Goal: Check status: Check status

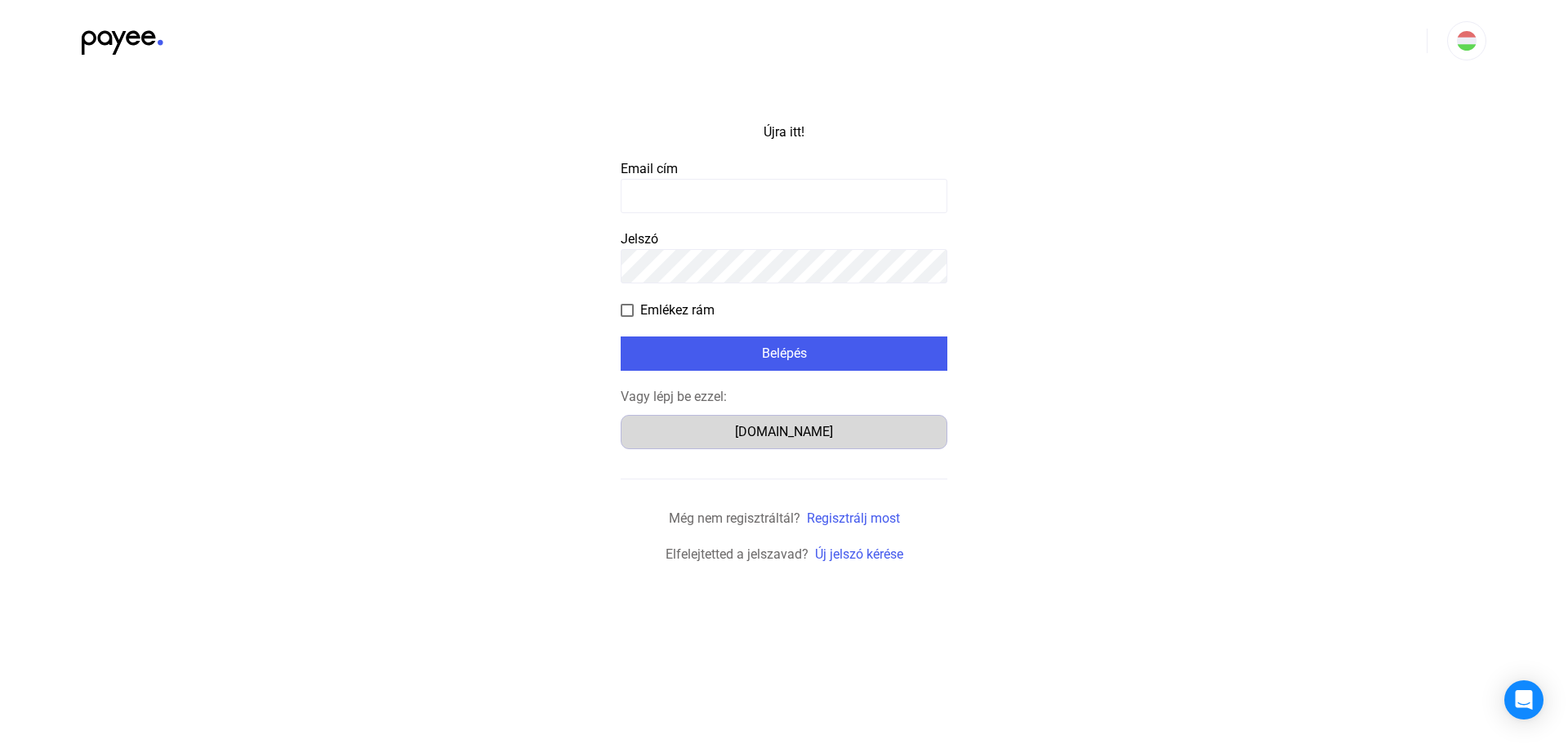
click at [799, 426] on font "[DOMAIN_NAME]" at bounding box center [784, 432] width 98 height 16
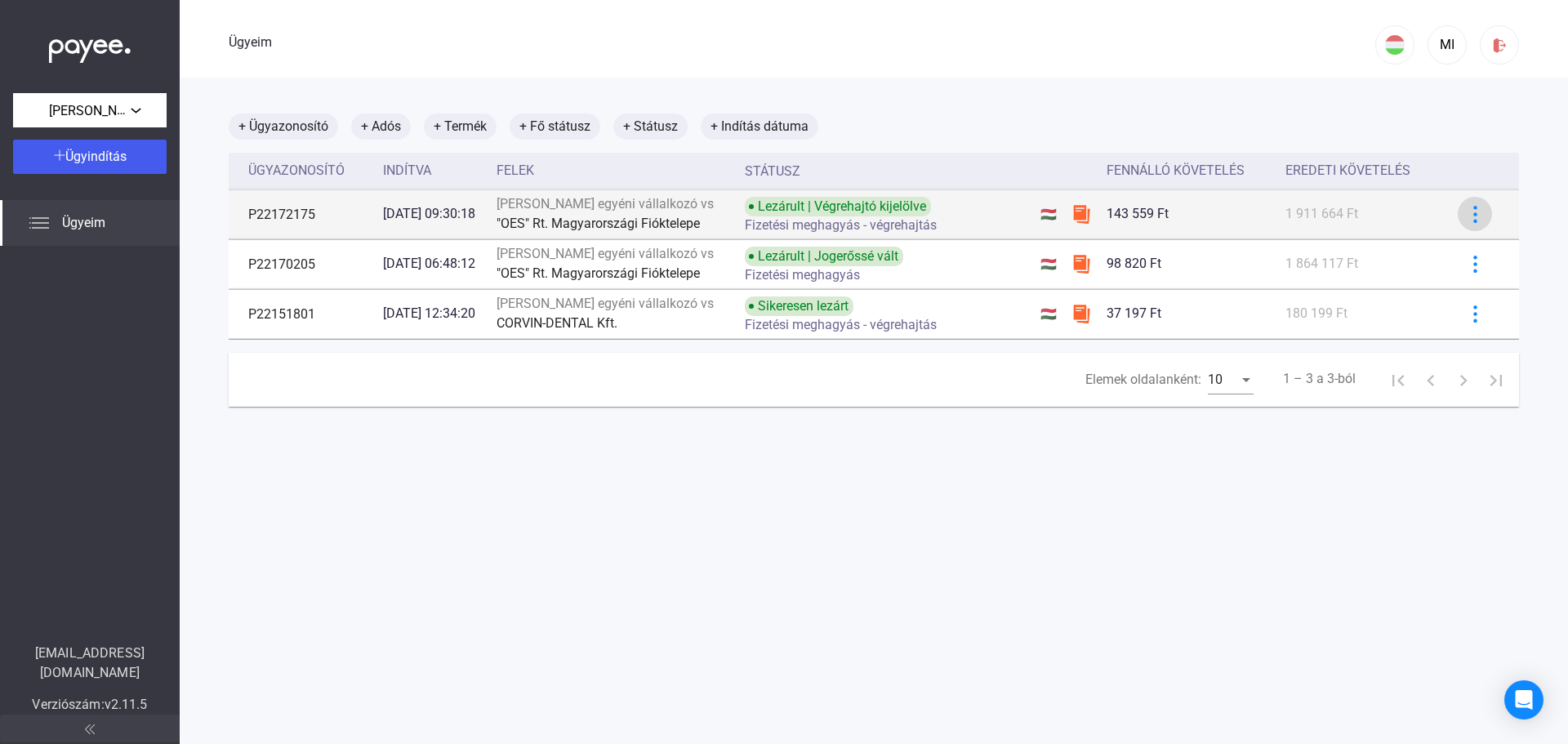
click at [1467, 222] on img at bounding box center [1476, 214] width 18 height 18
click at [1466, 222] on div at bounding box center [784, 372] width 1568 height 744
click at [1005, 215] on div "Lezárult | Végrehajtó kijelölve Fizetési meghagyás - végrehajtás" at bounding box center [875, 214] width 261 height 35
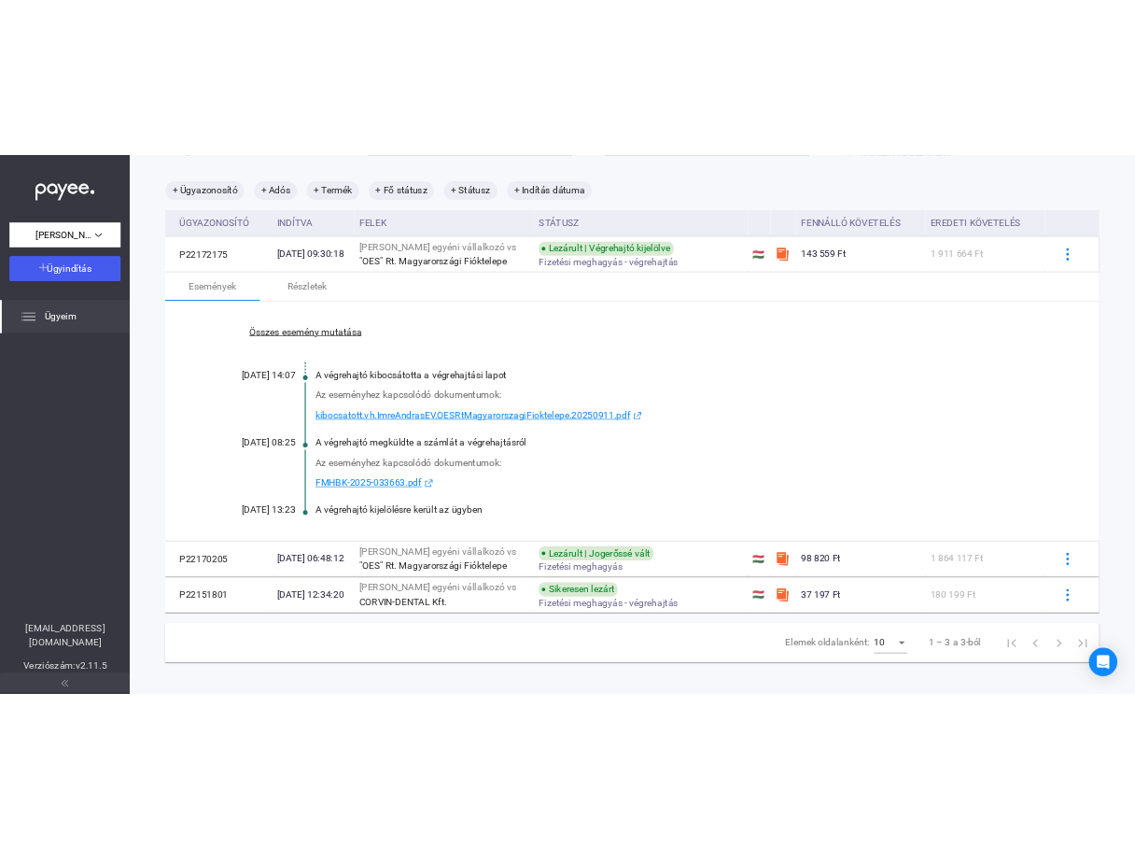
scroll to position [100, 0]
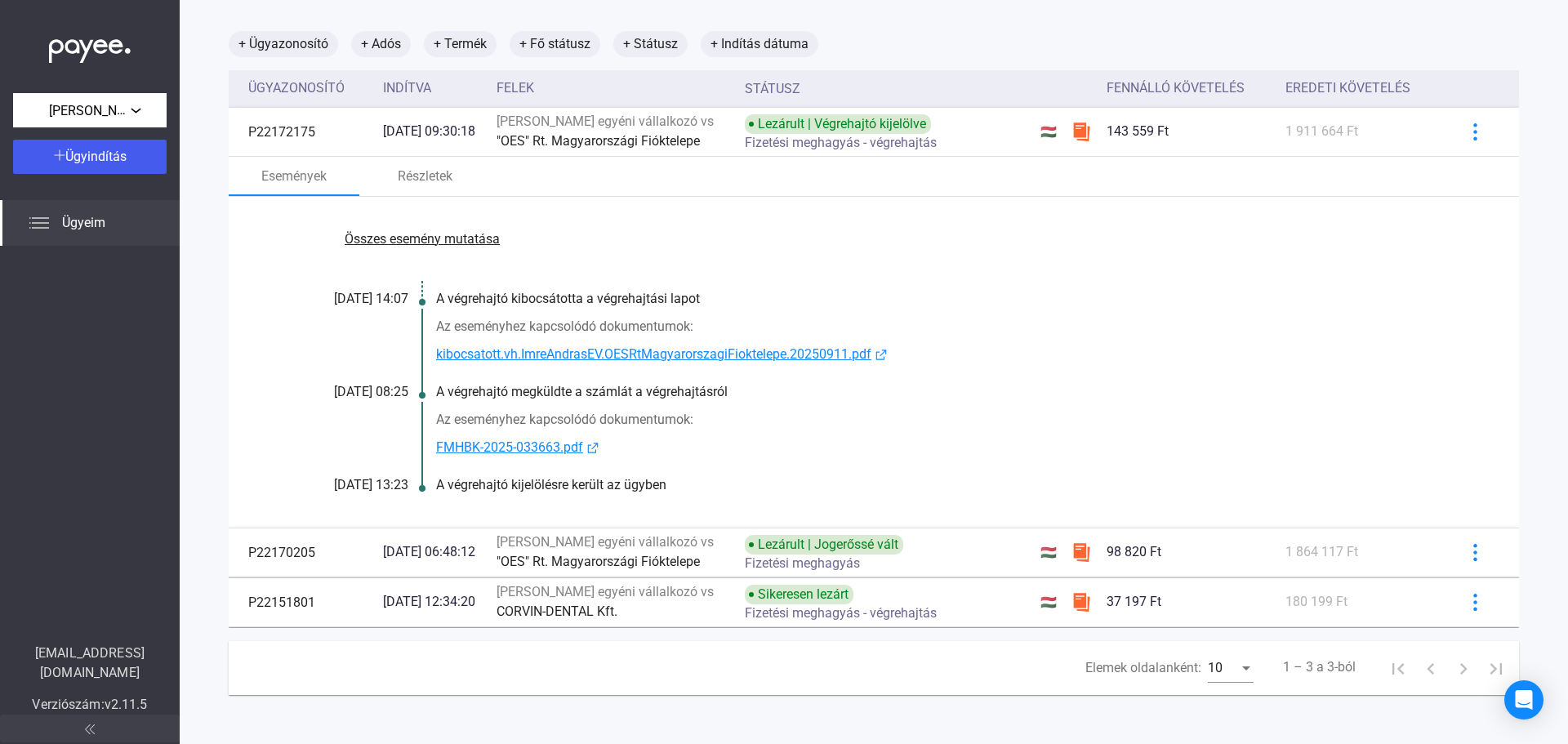
drag, startPoint x: 802, startPoint y: 482, endPoint x: 295, endPoint y: 275, distance: 547.6
click at [295, 275] on div "Összes esemény mutatása [DATE] 14:07 A végrehajtó kibocsátotta a végrehajtási l…" at bounding box center [873, 362] width 1291 height 331
click at [1130, 374] on div "Összes esemény mutatása 2025.09.11. 14:07 A végrehajtó kibocsátotta a végrehajt…" at bounding box center [873, 362] width 1291 height 331
click at [1196, 424] on div "Az eseményhez kapcsolódó dokumentumok:" at bounding box center [936, 420] width 1001 height 19
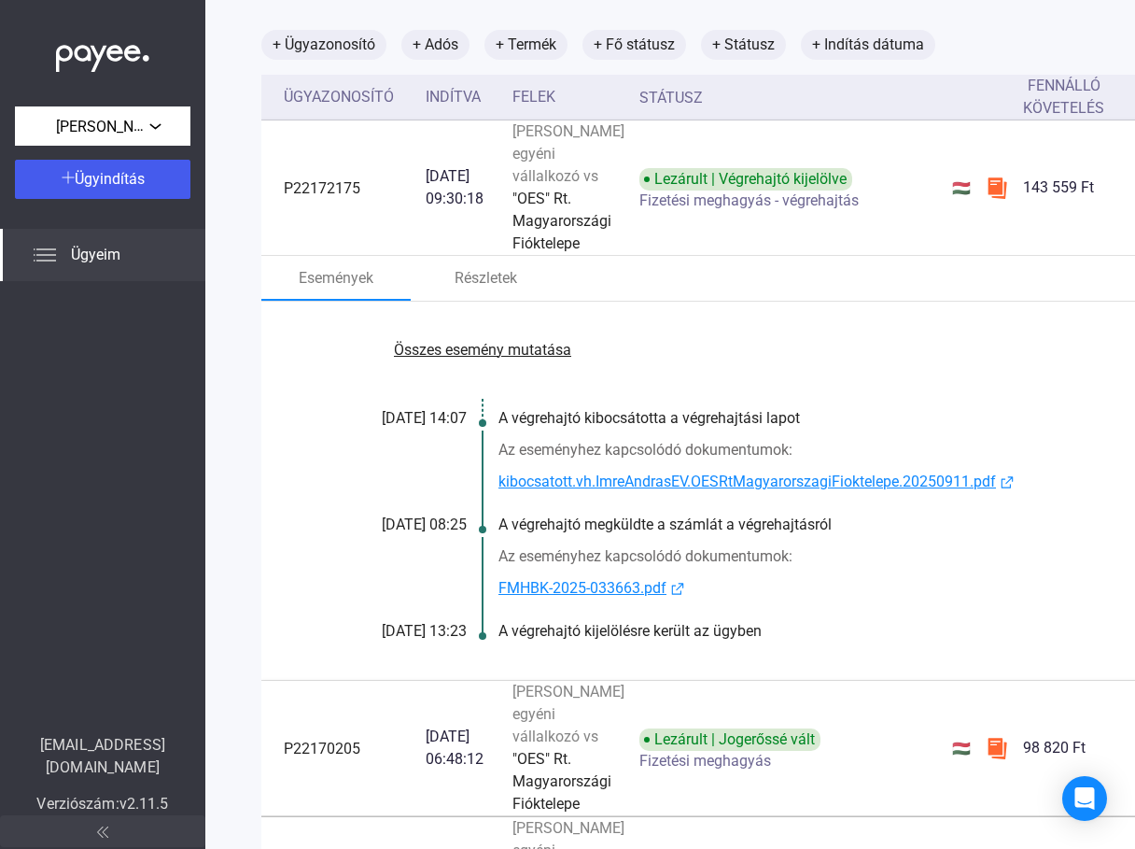
click at [713, 484] on font "kibocsatott.vh.ImreAndrasEV.OESRtMagyarorszagiFioktelepe.20250911.pdf" at bounding box center [747, 481] width 498 height 18
click at [866, 385] on div "Összes esemény mutatása 2025.09.11. 14:07 A végrehajtó kibocsátotta a végrehajt…" at bounding box center [785, 491] width 1049 height 378
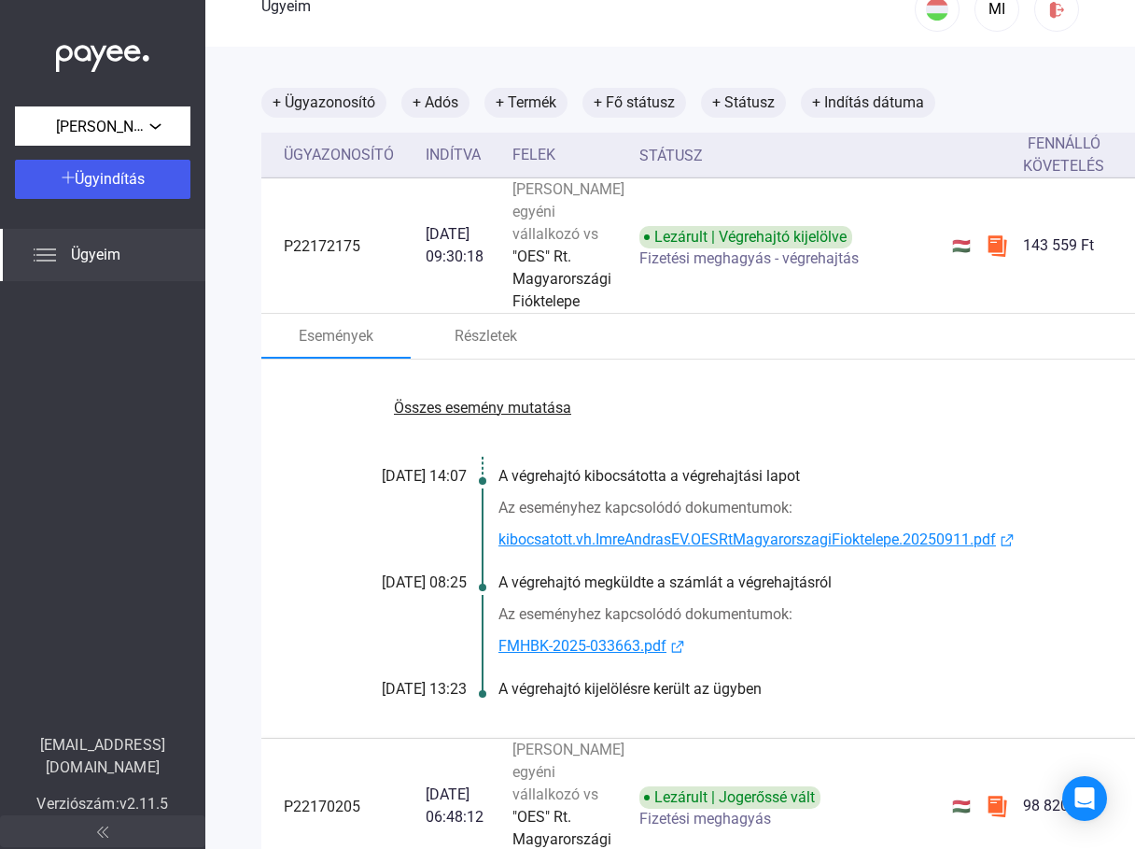
scroll to position [0, 0]
